Goal: Transaction & Acquisition: Purchase product/service

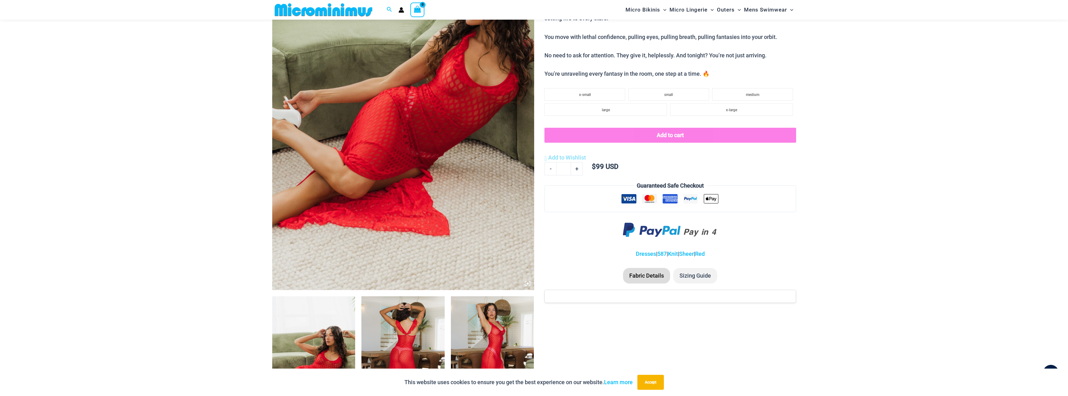
scroll to position [119, 0]
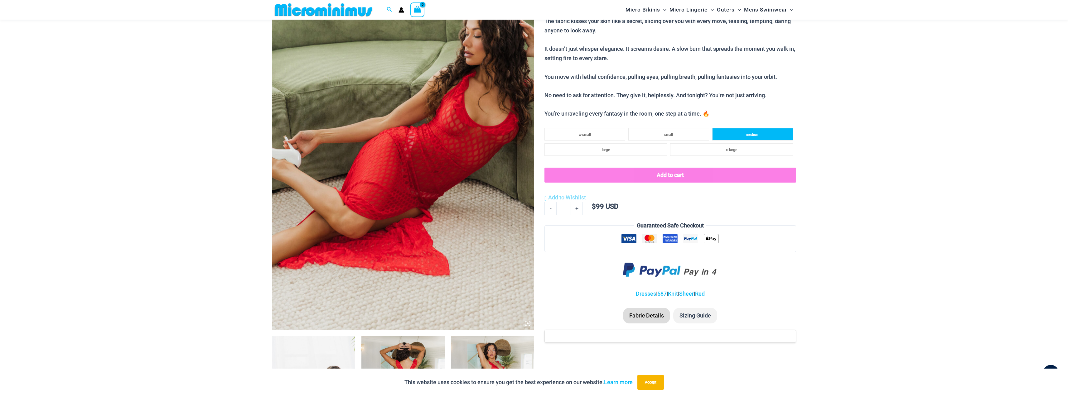
click at [744, 136] on li "medium" at bounding box center [752, 134] width 81 height 12
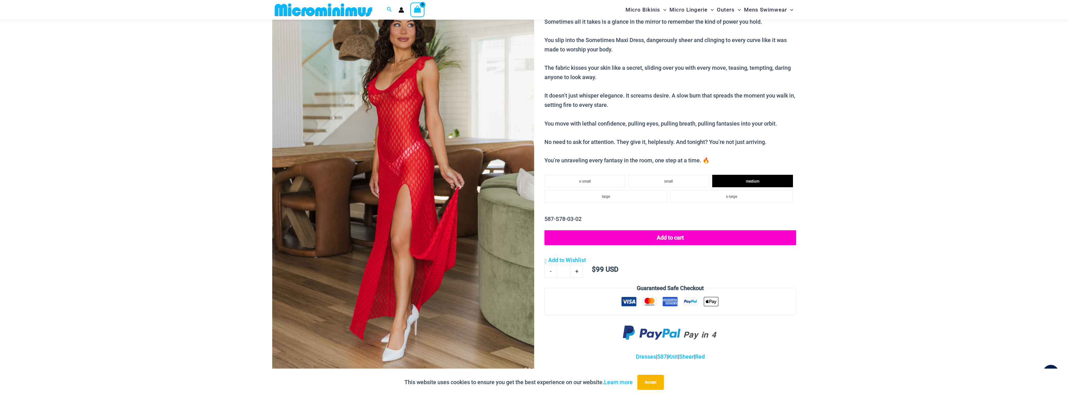
scroll to position [0, 0]
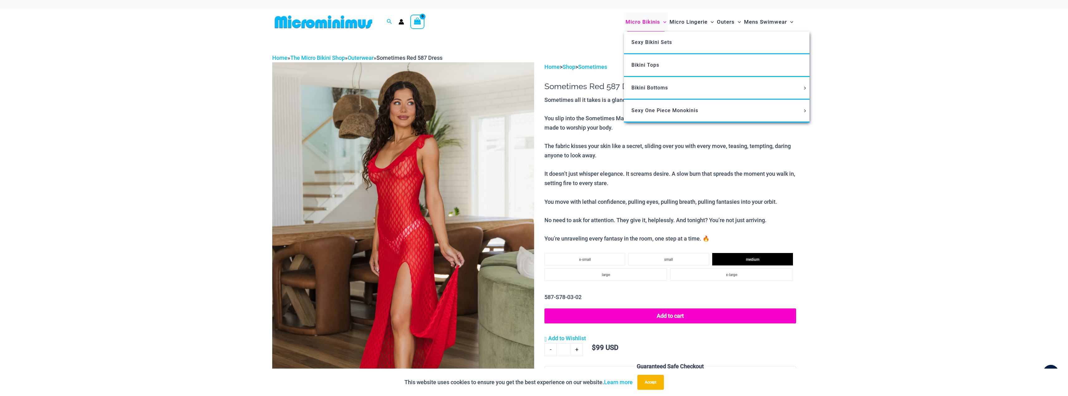
click at [655, 25] on span "Micro Bikinis" at bounding box center [643, 22] width 35 height 16
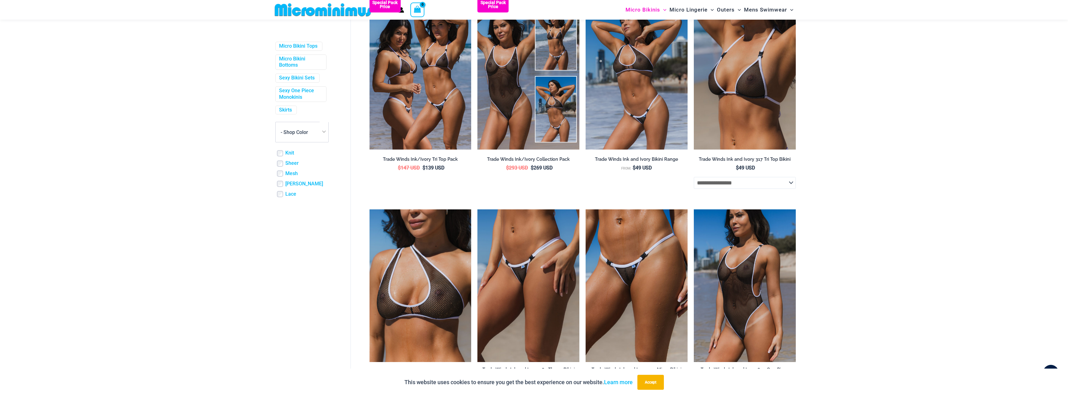
scroll to position [181, 0]
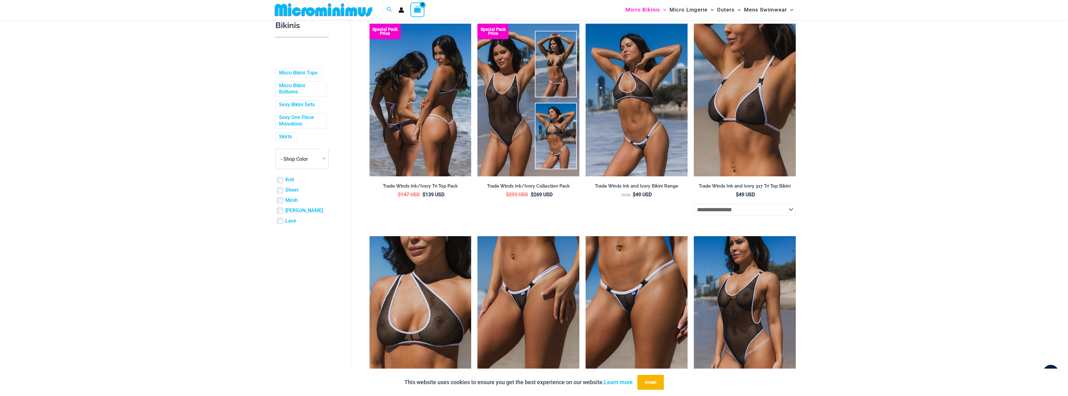
click at [397, 139] on img at bounding box center [421, 100] width 102 height 153
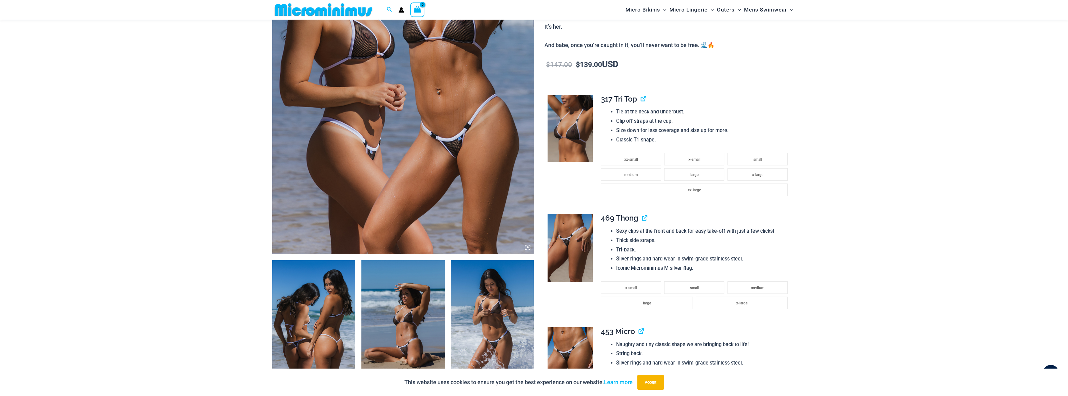
scroll to position [120, 0]
